Goal: Find specific page/section

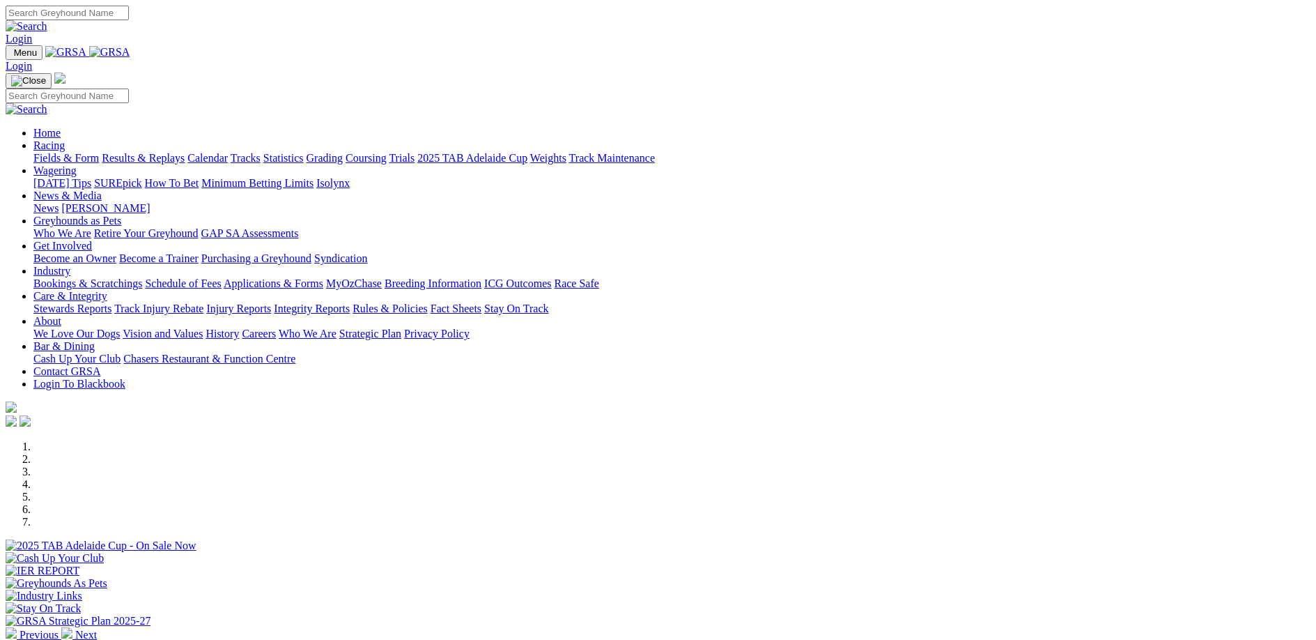
scroll to position [348, 0]
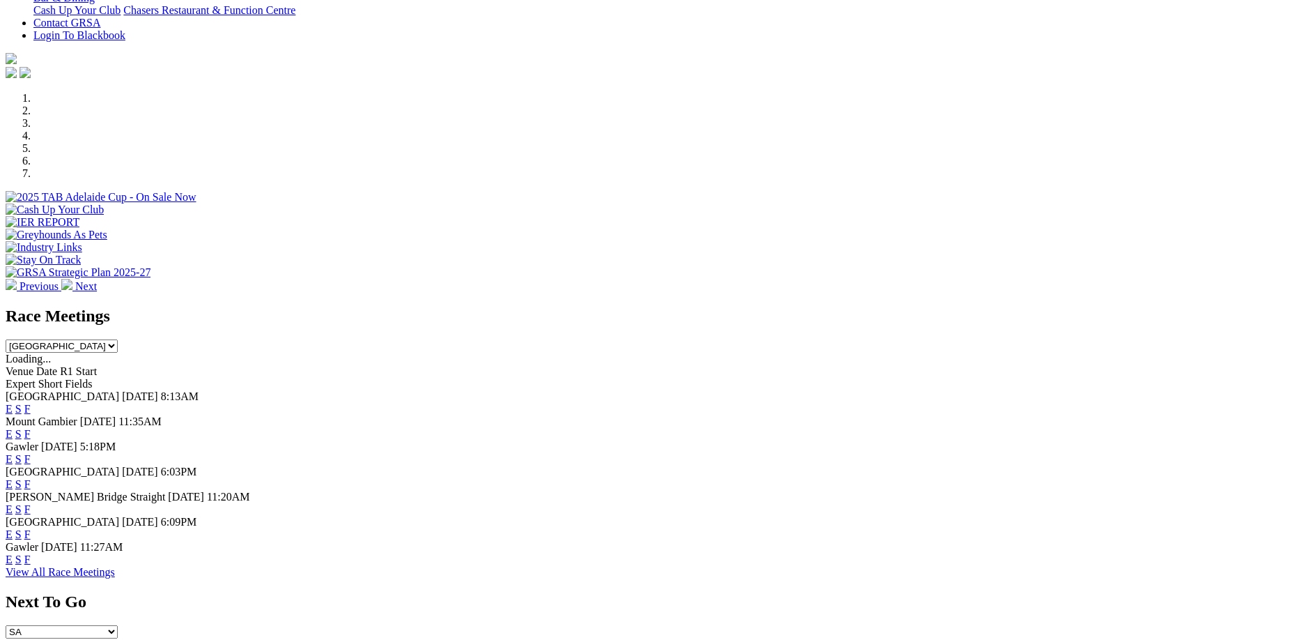
click at [31, 428] on link "F" at bounding box center [27, 434] width 6 height 12
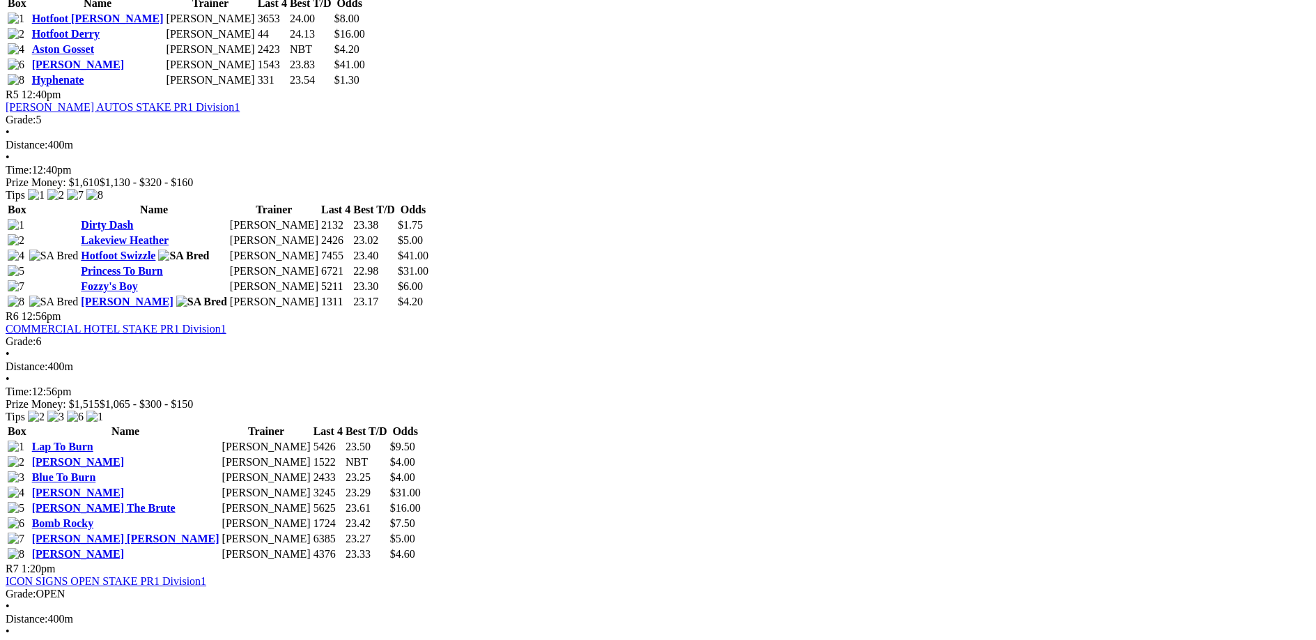
scroll to position [1533, 0]
